Goal: Transaction & Acquisition: Purchase product/service

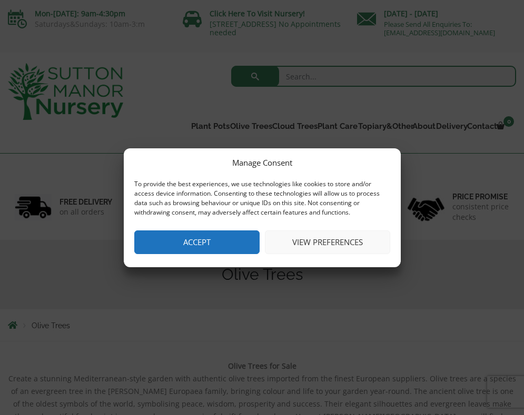
click at [319, 242] on button "View preferences" at bounding box center [327, 243] width 125 height 24
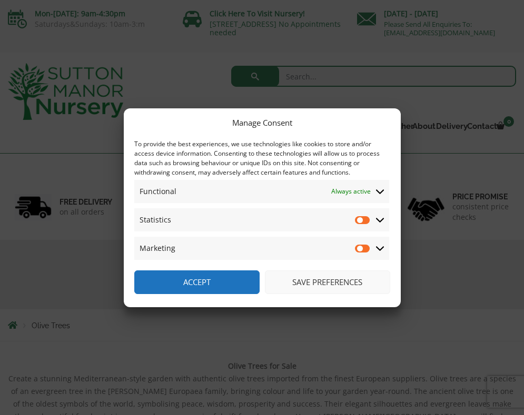
click at [317, 283] on button "Save preferences" at bounding box center [327, 283] width 125 height 24
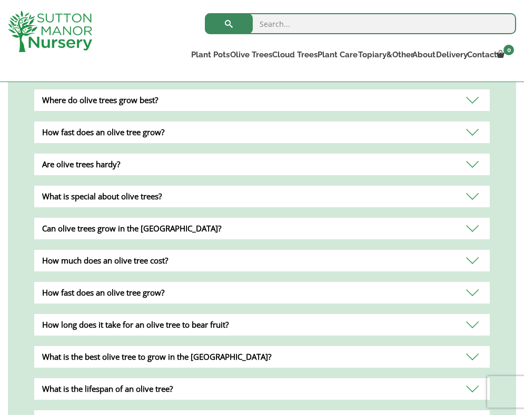
scroll to position [684, 0]
click at [469, 257] on div "How much does an olive tree cost?" at bounding box center [261, 261] width 455 height 22
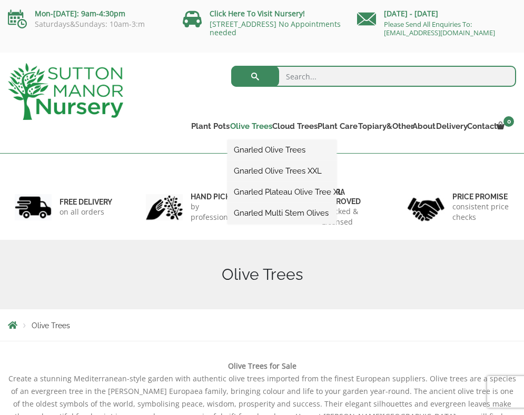
click at [227, 126] on link "Olive Trees" at bounding box center [248, 126] width 42 height 15
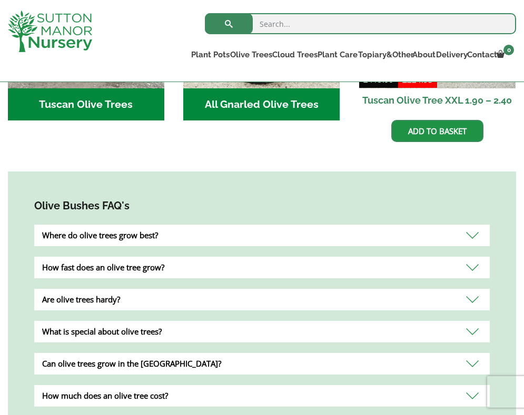
scroll to position [421, 0]
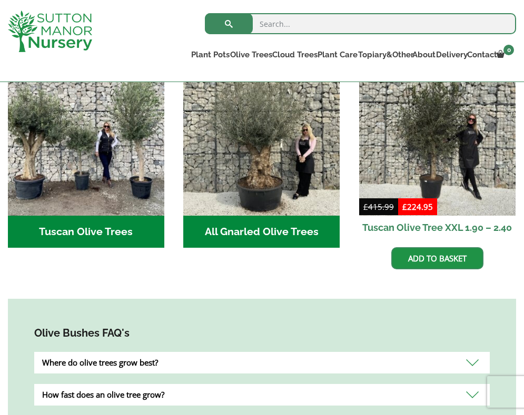
click at [83, 228] on h2 "Tuscan Olive Trees (9)" at bounding box center [86, 232] width 156 height 33
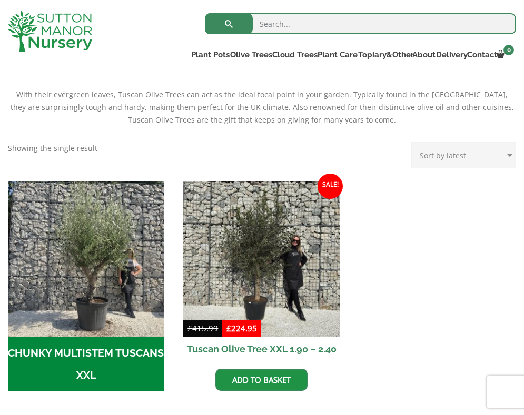
scroll to position [263, 0]
